Goal: Transaction & Acquisition: Purchase product/service

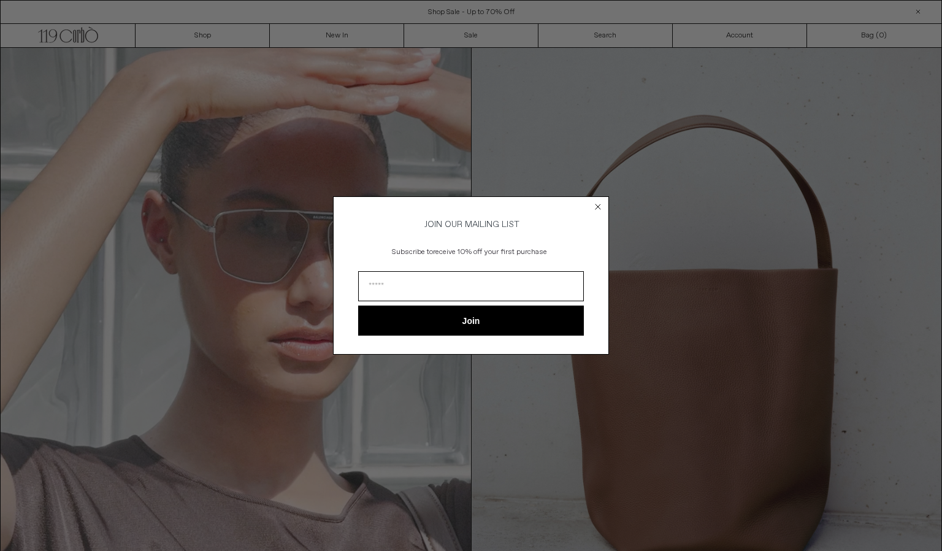
click at [599, 204] on icon "Close dialog" at bounding box center [598, 206] width 5 height 5
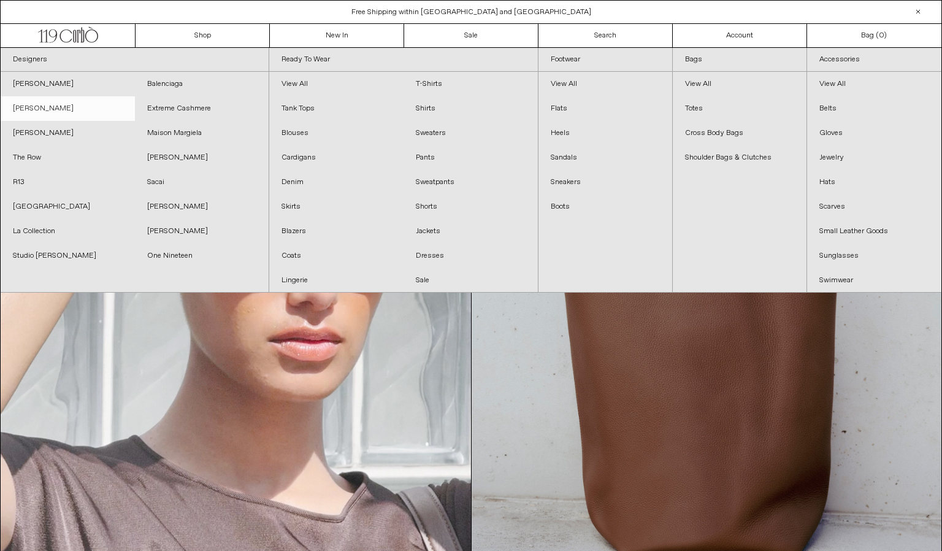
click at [64, 109] on link "[PERSON_NAME]" at bounding box center [68, 108] width 134 height 25
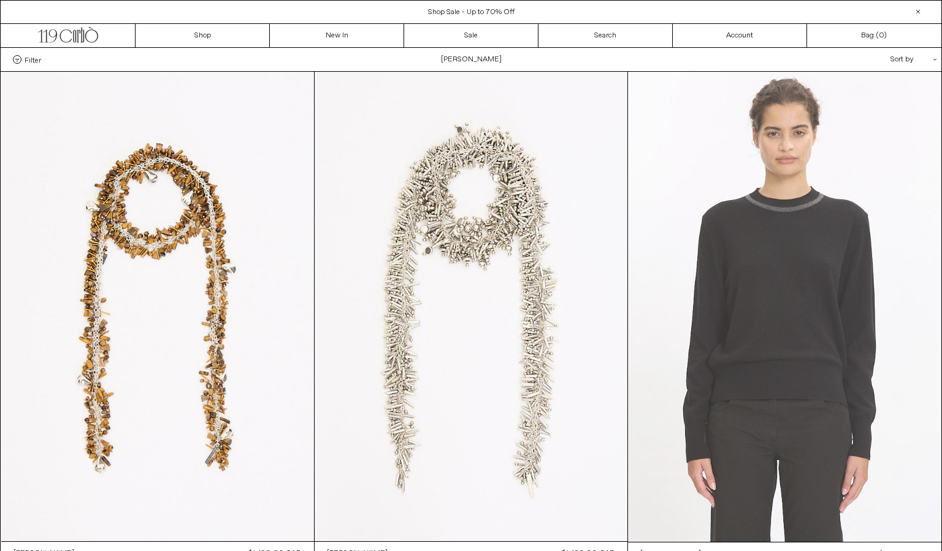
click at [702, 226] on at bounding box center [784, 307] width 313 height 470
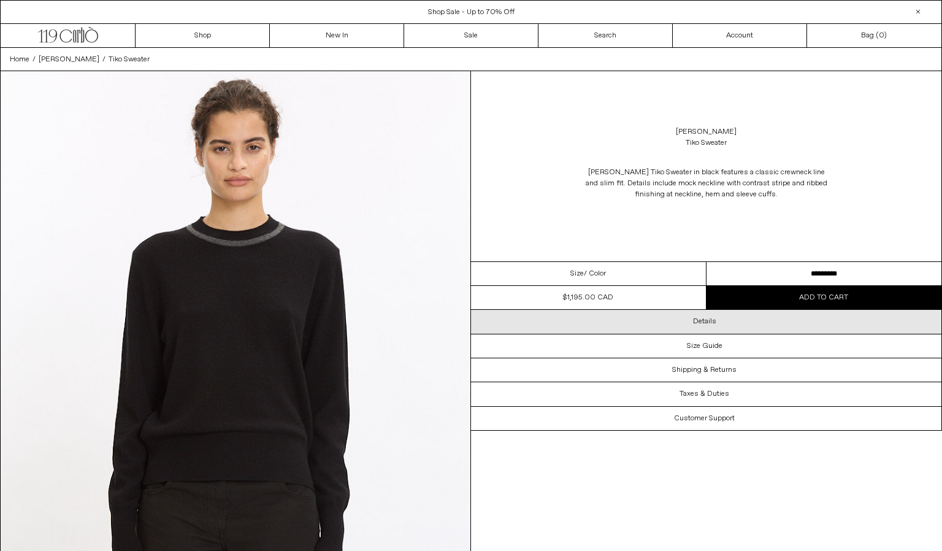
click at [696, 321] on h3 "Details" at bounding box center [704, 321] width 23 height 9
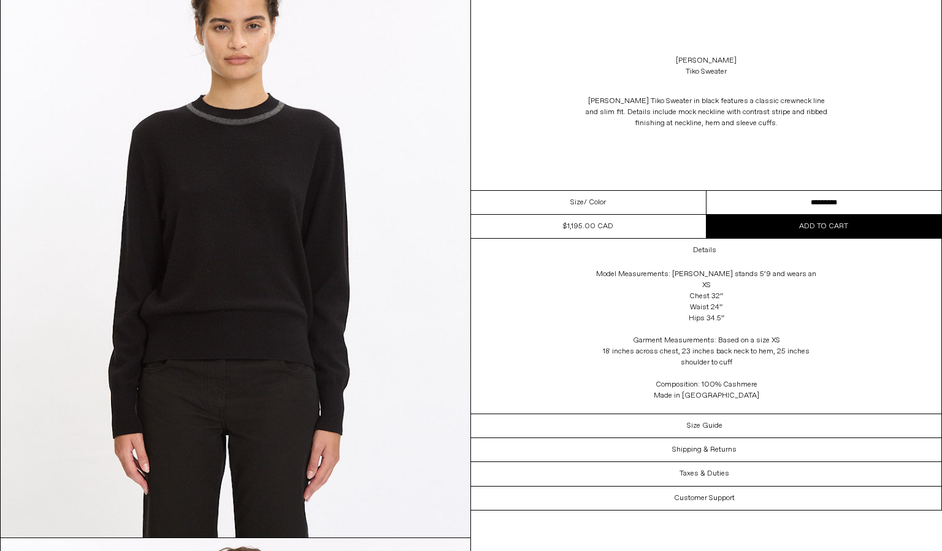
scroll to position [142, 0]
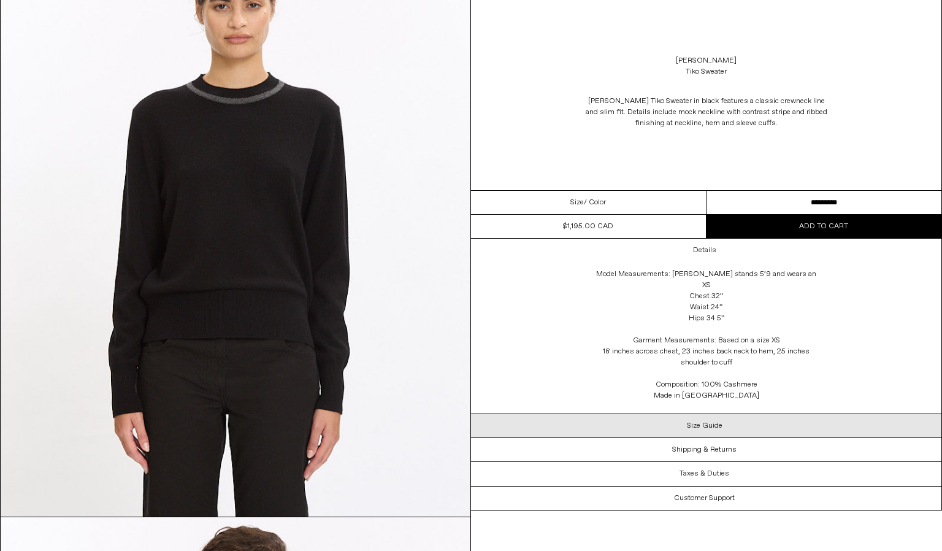
click at [703, 421] on h3 "Size Guide" at bounding box center [705, 425] width 36 height 9
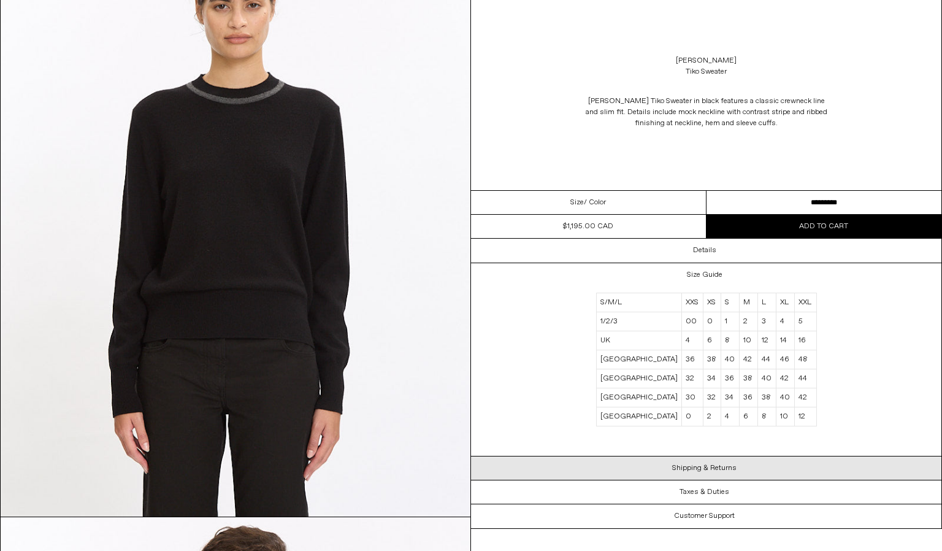
click at [702, 467] on h3 "Shipping & Returns" at bounding box center [704, 468] width 64 height 9
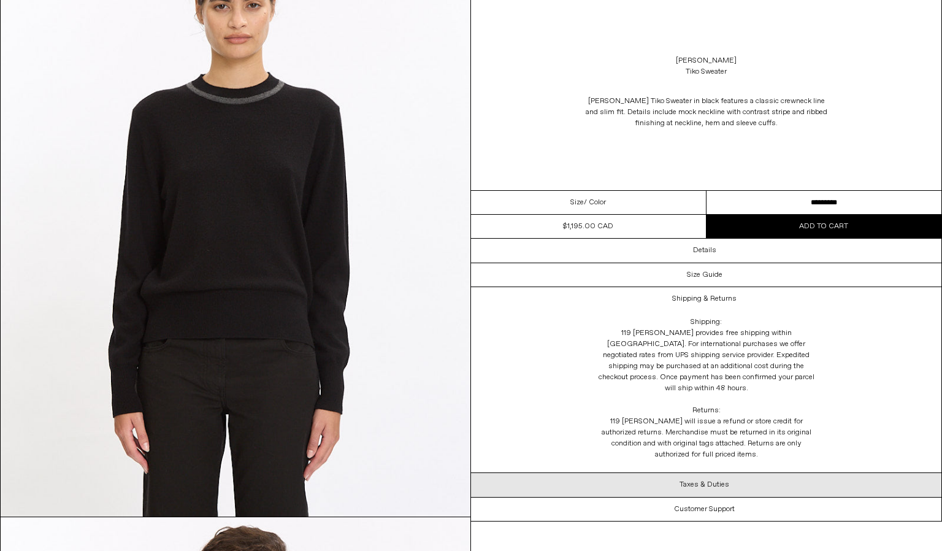
click at [705, 480] on h3 "Taxes & Duties" at bounding box center [705, 484] width 50 height 9
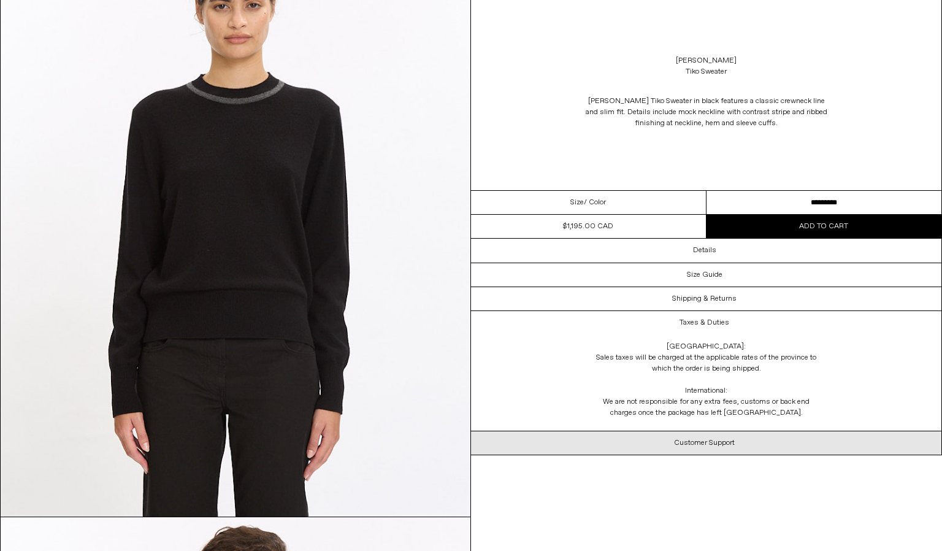
click at [718, 437] on div "Customer Support" at bounding box center [706, 442] width 470 height 23
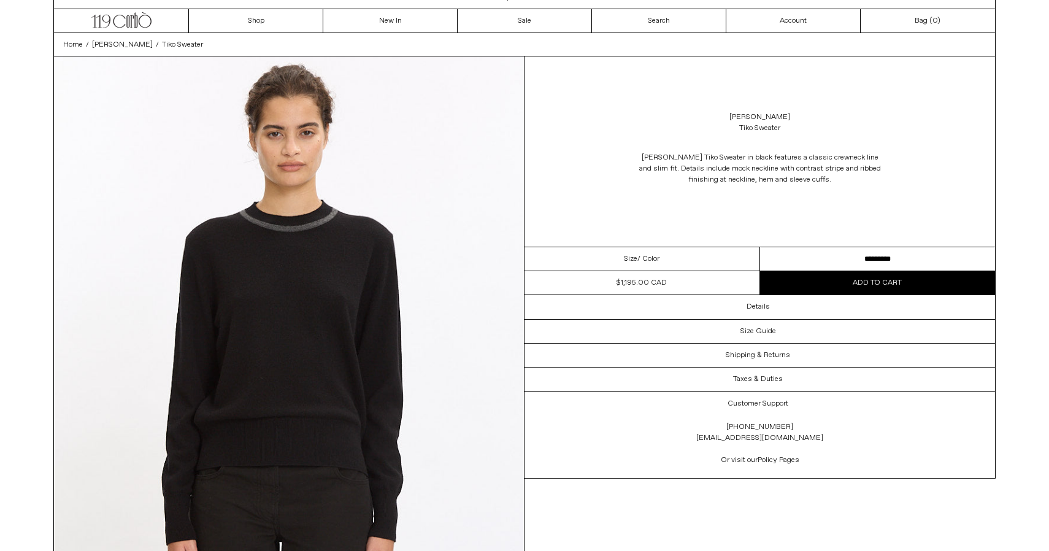
scroll to position [0, 0]
